Goal: Navigation & Orientation: Find specific page/section

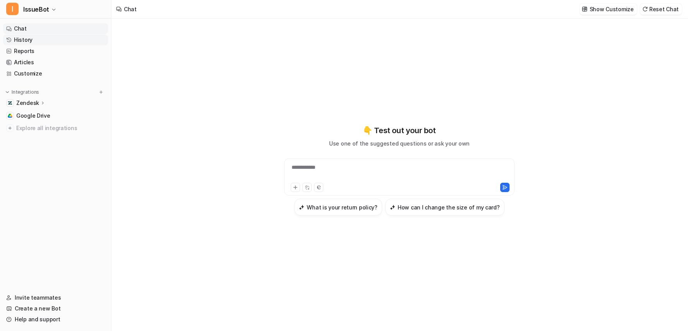
click at [28, 40] on link "History" at bounding box center [55, 39] width 105 height 11
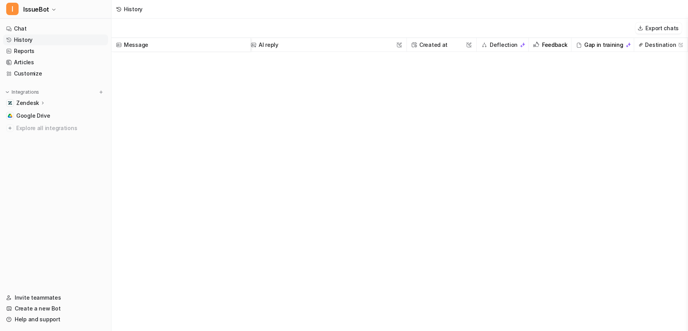
scroll to position [0, 10]
